Goal: Transaction & Acquisition: Subscribe to service/newsletter

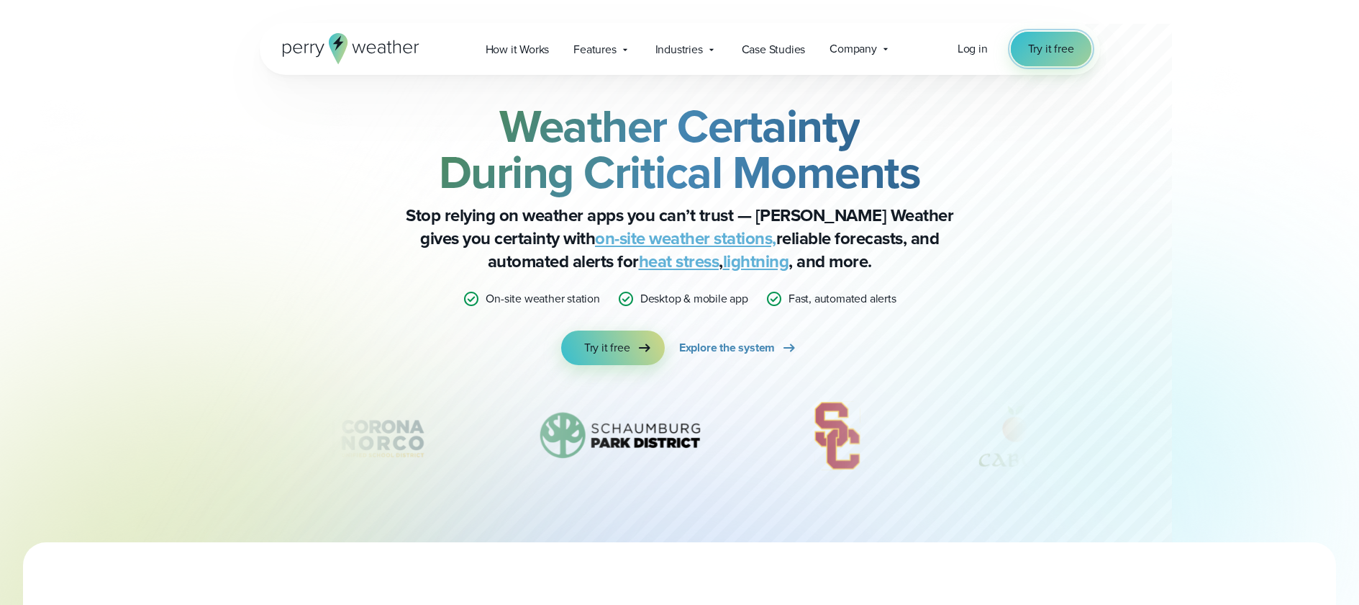
click at [1061, 47] on span "Try it free" at bounding box center [1051, 48] width 46 height 17
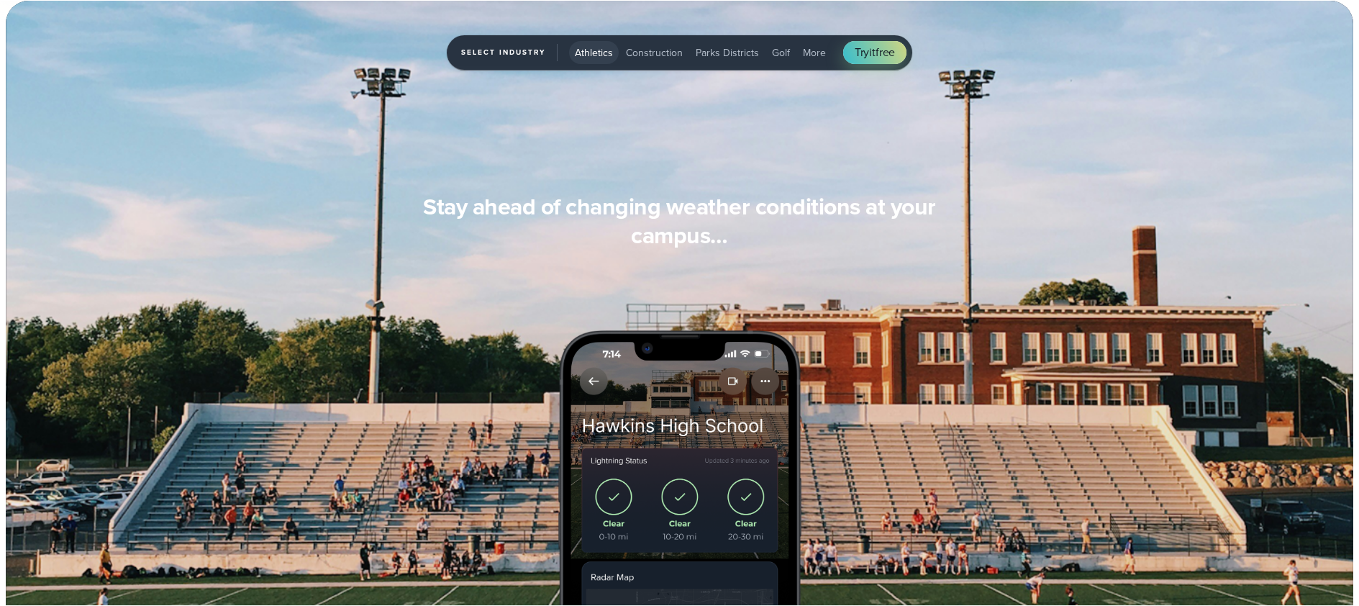
scroll to position [1200, 0]
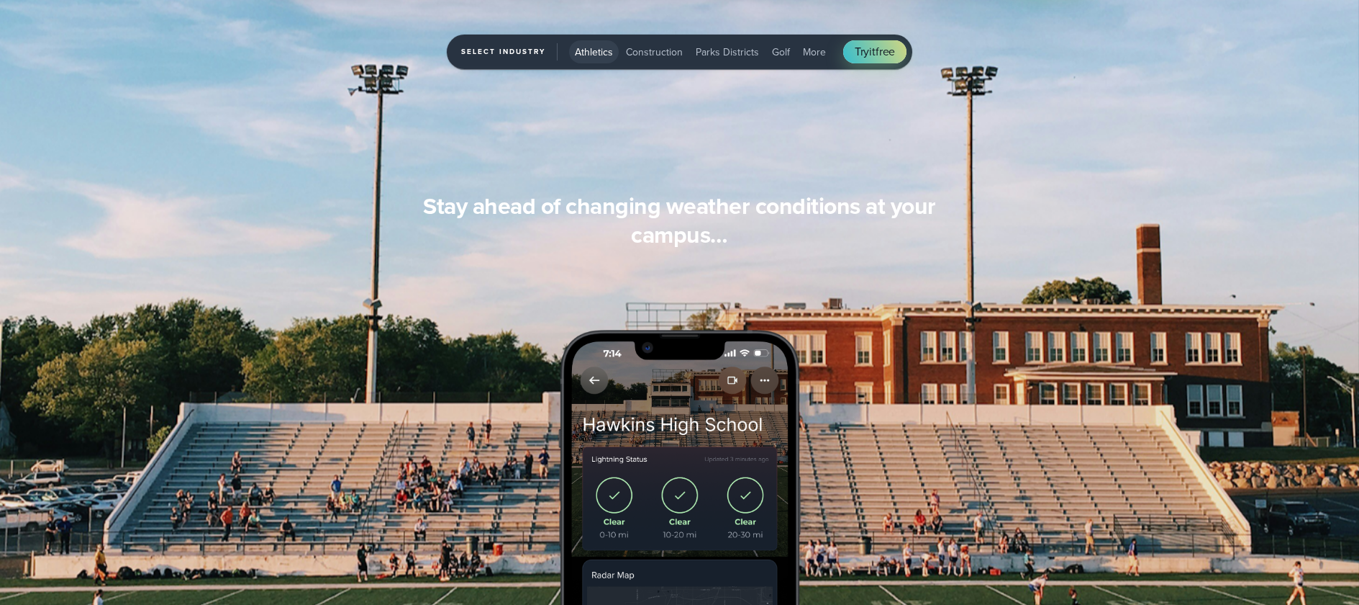
click at [730, 56] on span "Parks Districts" at bounding box center [727, 52] width 63 height 15
